Goal: Task Accomplishment & Management: Use online tool/utility

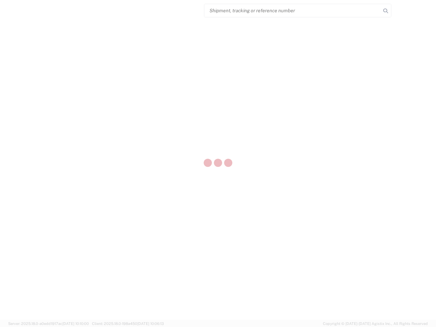
select select "US"
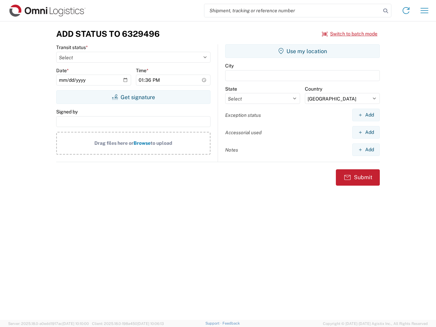
click at [293, 11] on input "search" at bounding box center [292, 10] width 176 height 13
click at [386, 11] on icon at bounding box center [386, 11] width 10 height 10
click at [406, 11] on icon at bounding box center [406, 10] width 11 height 11
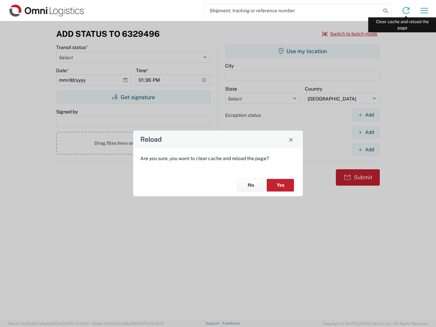
click at [424, 11] on div "Reload Are you sure, you want to clear cache and reload the page? No Yes" at bounding box center [218, 163] width 436 height 327
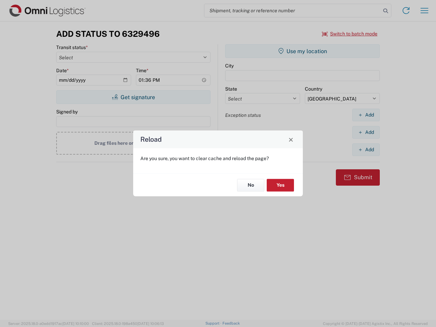
click at [350, 34] on div "Reload Are you sure, you want to clear cache and reload the page? No Yes" at bounding box center [218, 163] width 436 height 327
click at [133, 97] on div "Reload Are you sure, you want to clear cache and reload the page? No Yes" at bounding box center [218, 163] width 436 height 327
click at [302, 51] on div "Reload Are you sure, you want to clear cache and reload the page? No Yes" at bounding box center [218, 163] width 436 height 327
click at [366, 115] on div "Reload Are you sure, you want to clear cache and reload the page? No Yes" at bounding box center [218, 163] width 436 height 327
click at [366, 132] on div "Reload Are you sure, you want to clear cache and reload the page? No Yes" at bounding box center [218, 163] width 436 height 327
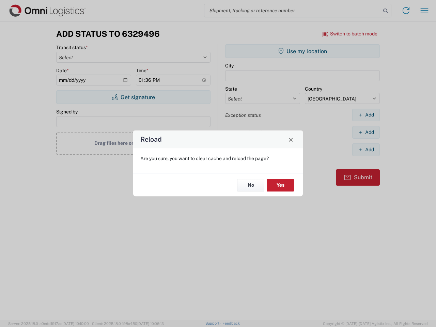
click at [366, 150] on div "Reload Are you sure, you want to clear cache and reload the page? No Yes" at bounding box center [218, 163] width 436 height 327
